Goal: Task Accomplishment & Management: Manage account settings

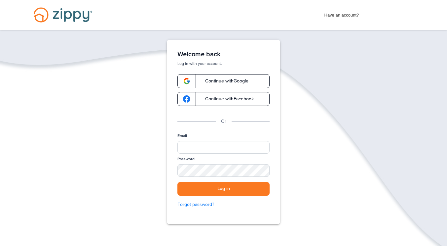
click at [251, 81] on link "Continue with Google" at bounding box center [223, 81] width 92 height 14
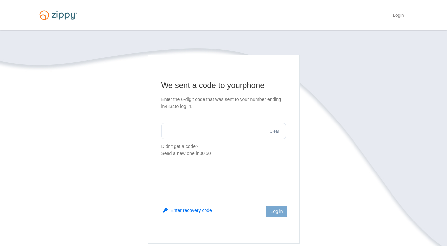
click at [251, 134] on input "text" at bounding box center [223, 131] width 125 height 16
type input "******"
